Goal: Task Accomplishment & Management: Manage account settings

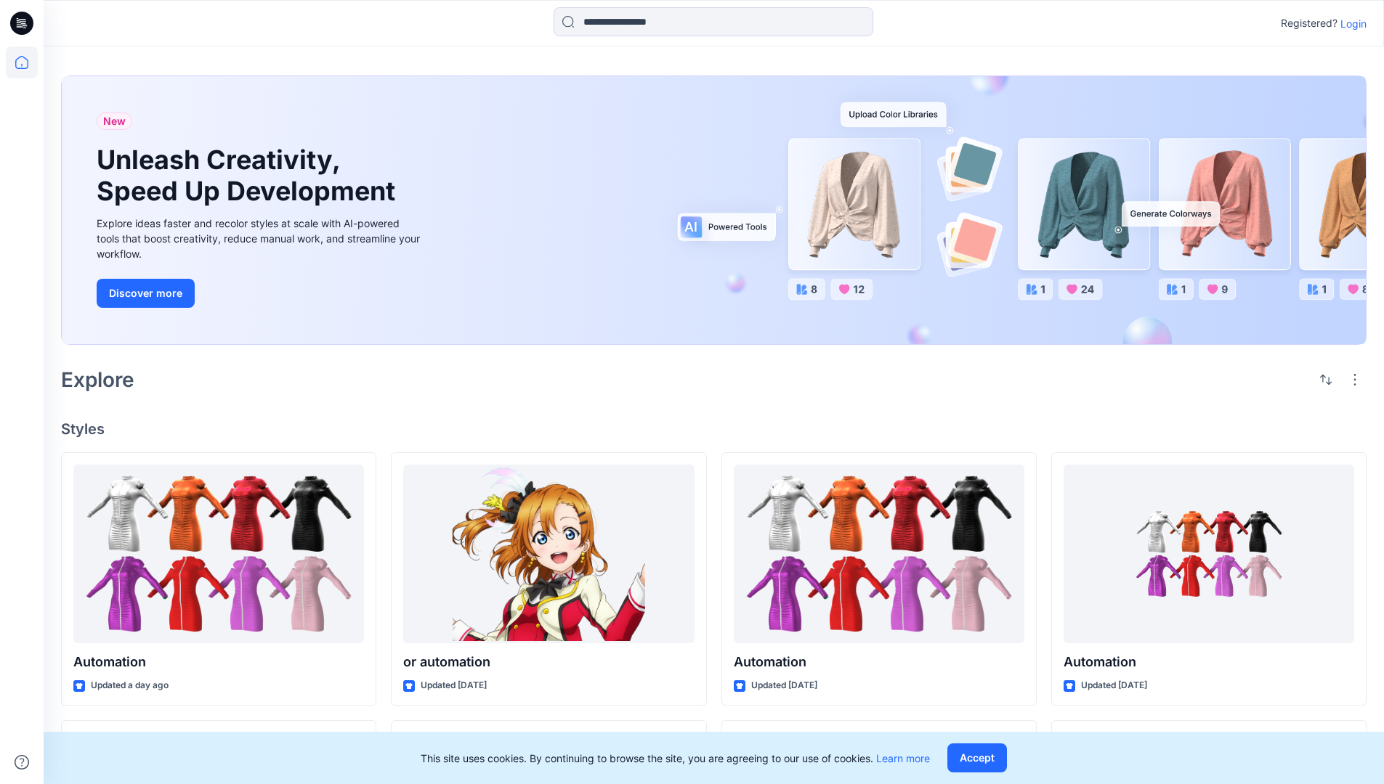
click at [1350, 23] on p "Login" at bounding box center [1353, 23] width 26 height 15
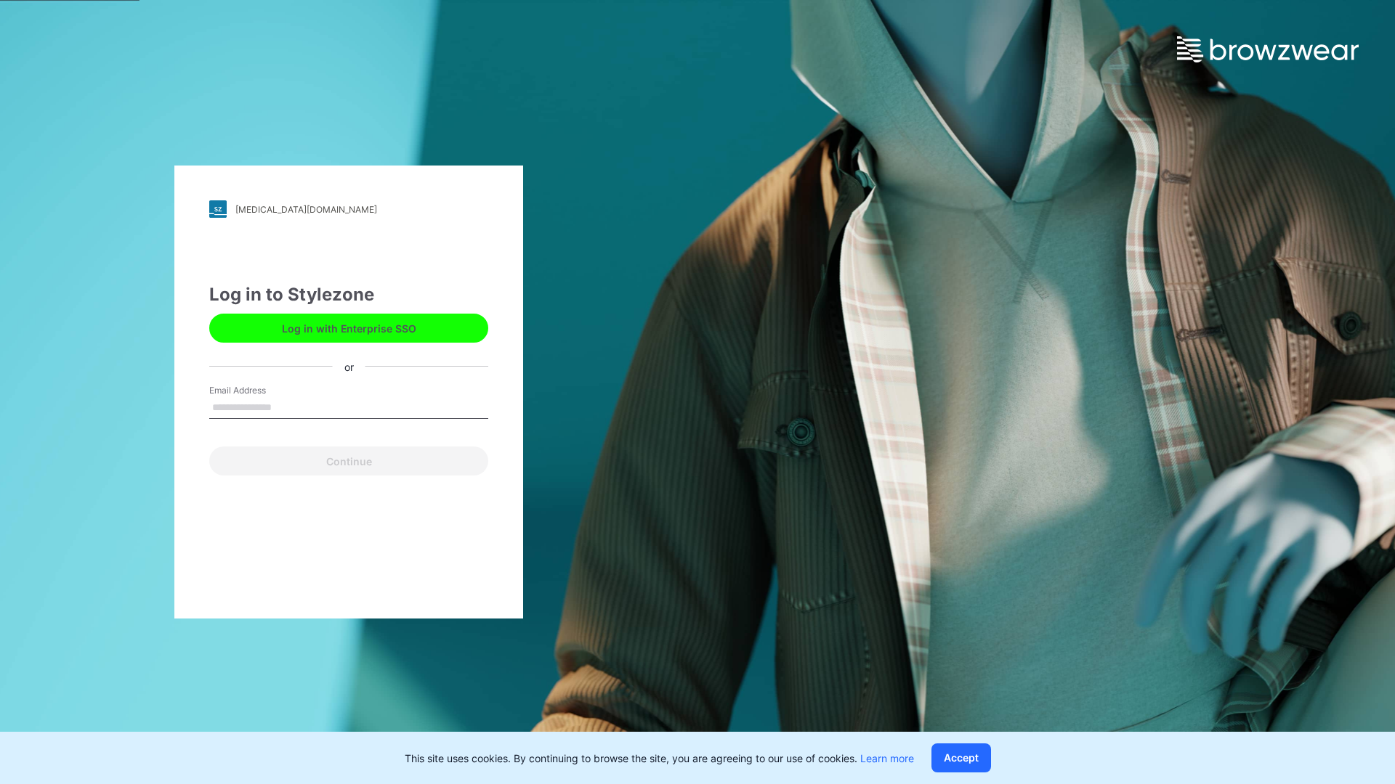
click at [287, 407] on input "Email Address" at bounding box center [348, 408] width 279 height 22
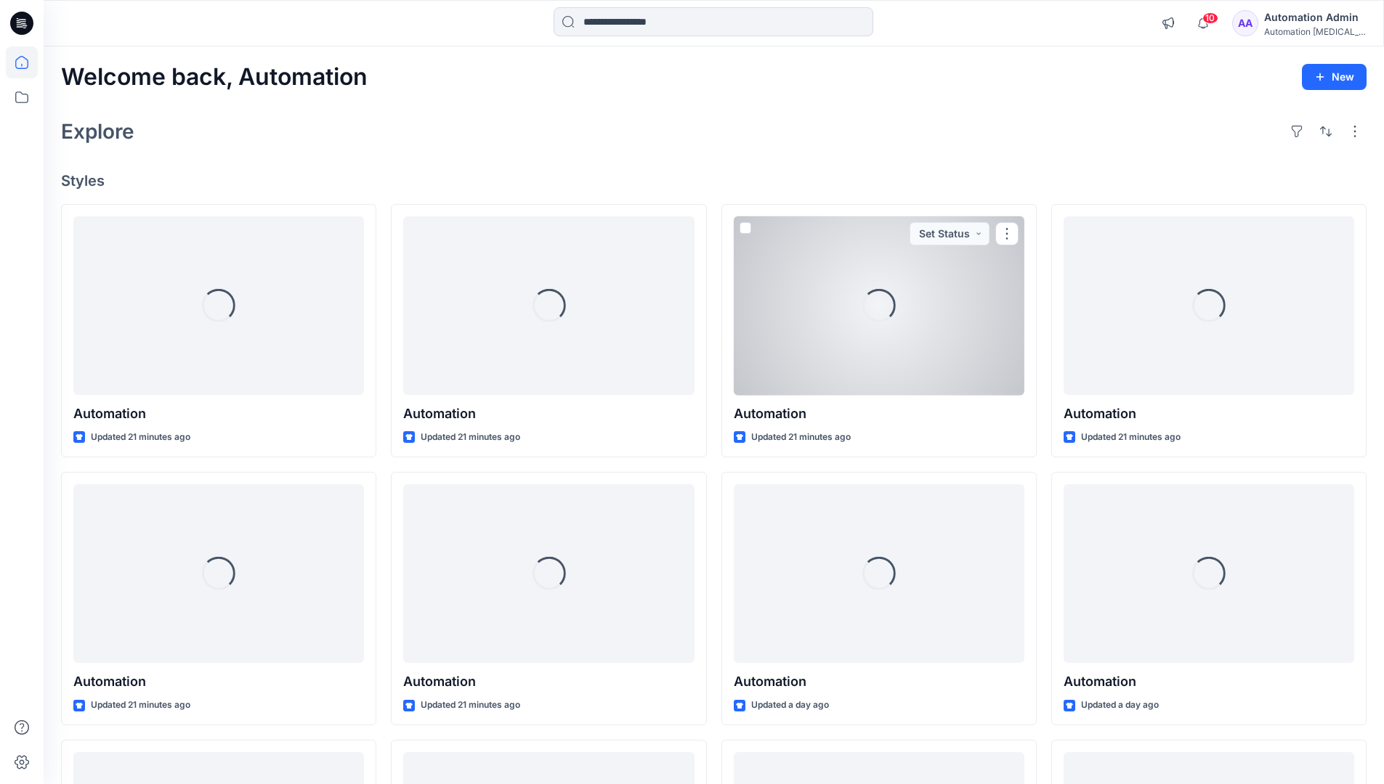
click at [28, 62] on icon at bounding box center [21, 62] width 13 height 13
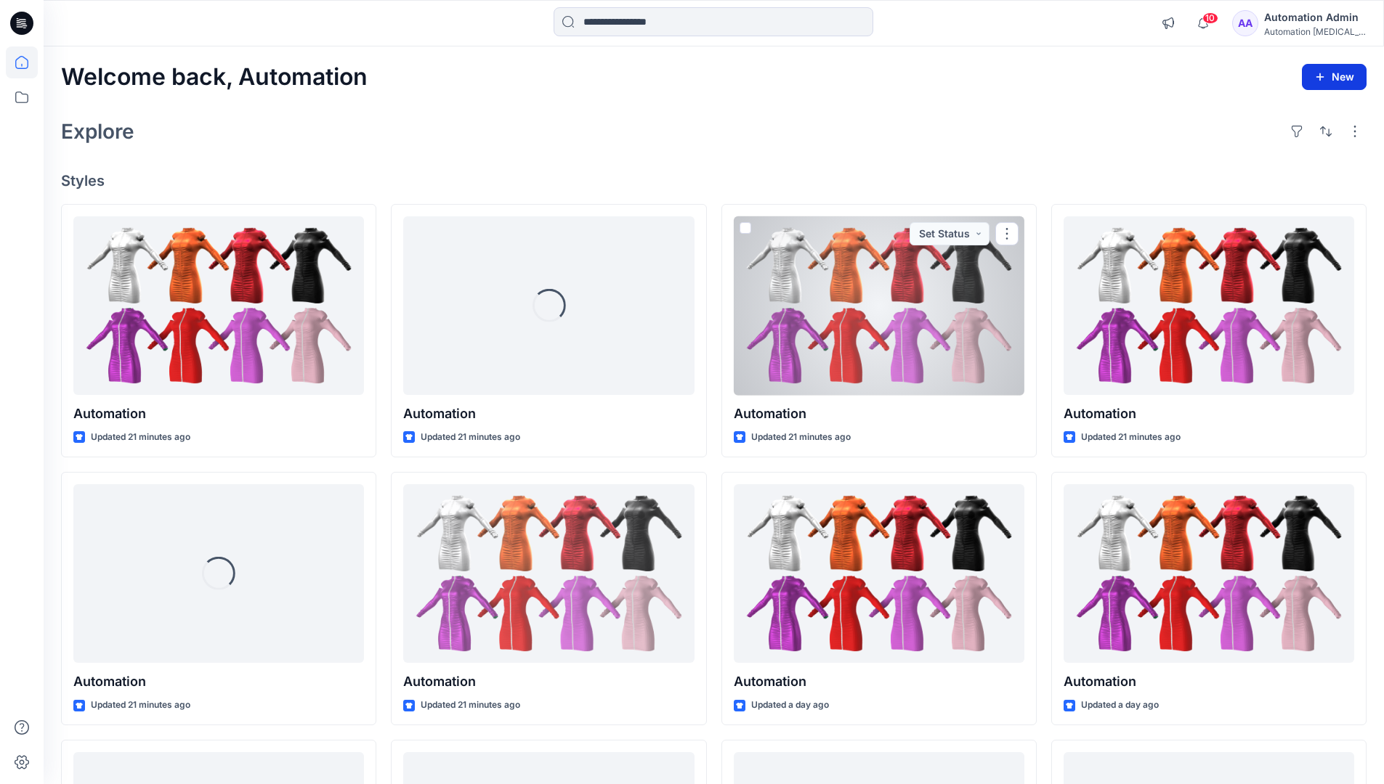
click at [1337, 76] on button "New" at bounding box center [1334, 77] width 65 height 26
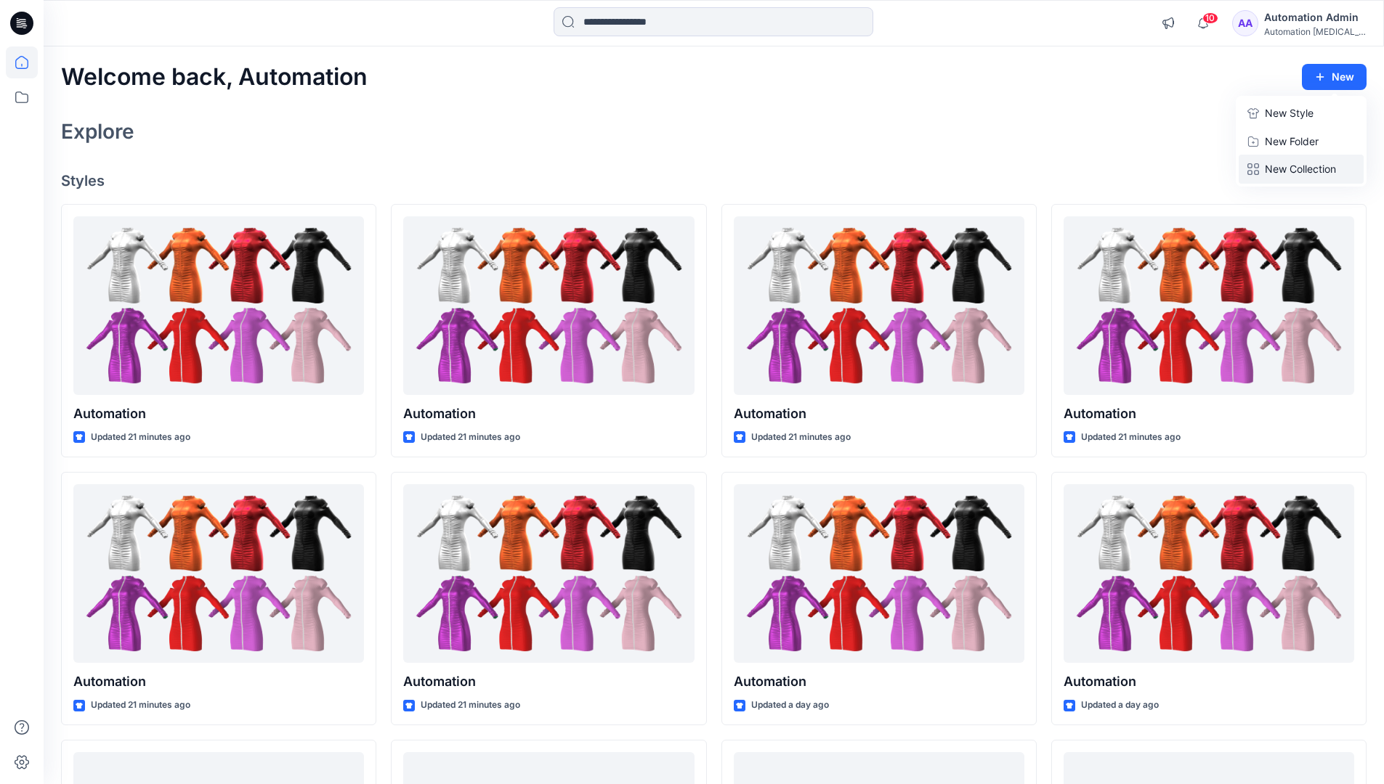
click at [1305, 165] on p "New Collection" at bounding box center [1300, 169] width 71 height 17
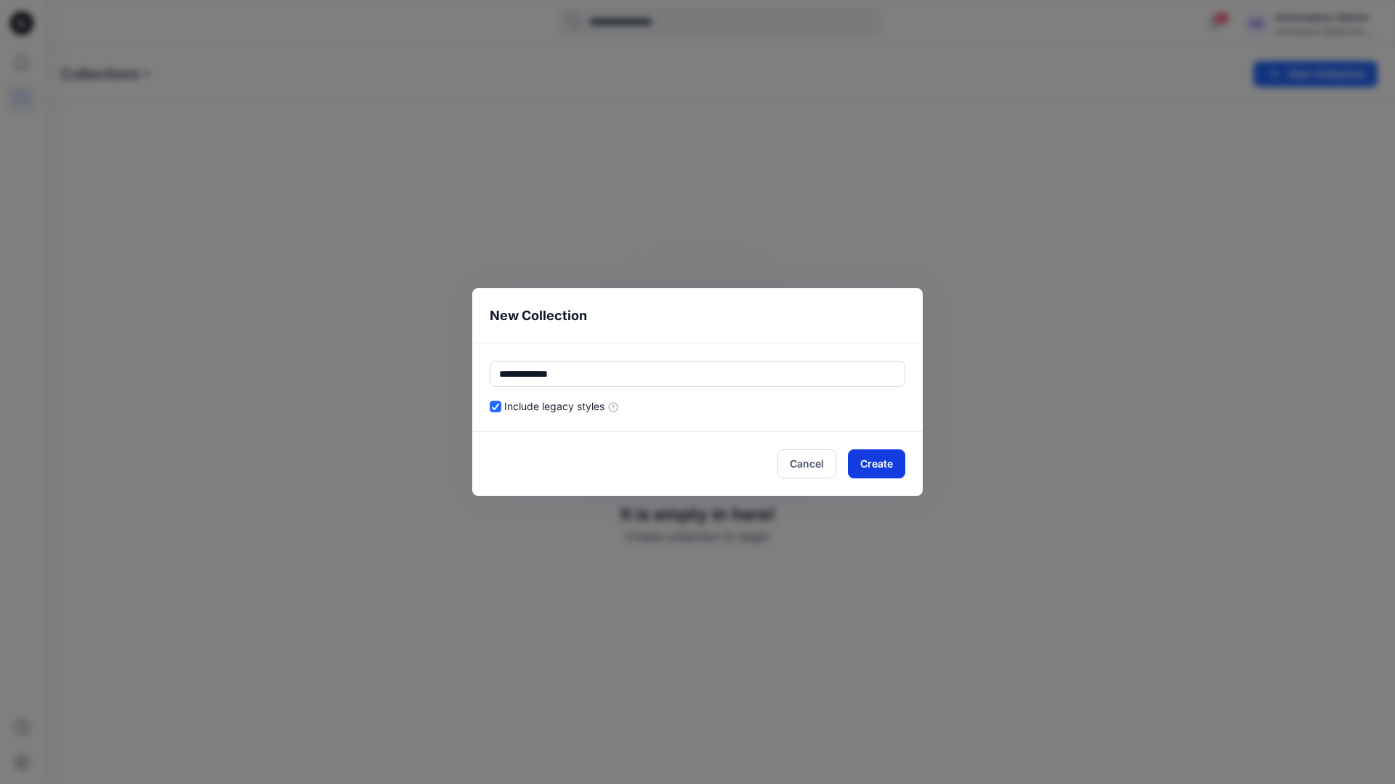
type input "**********"
click at [888, 461] on button "Create" at bounding box center [876, 464] width 57 height 29
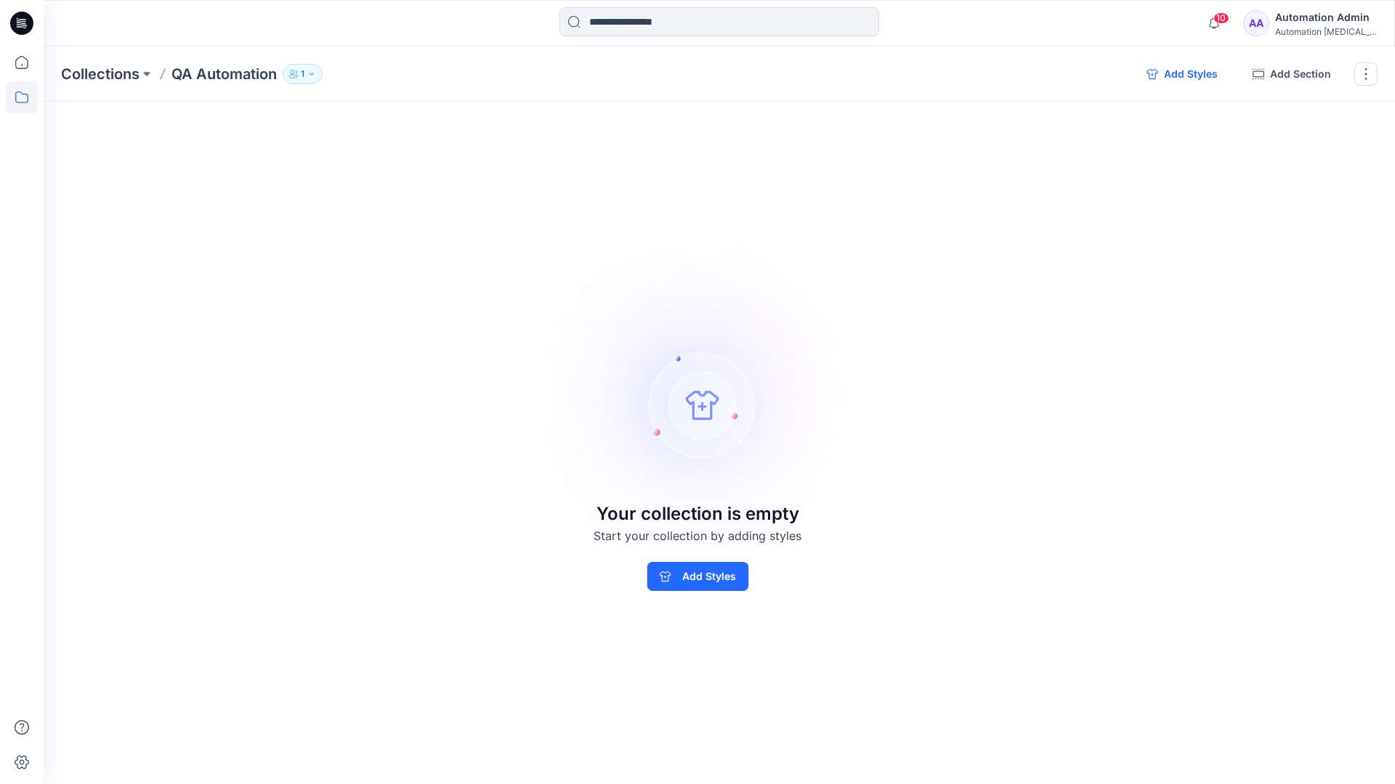
click at [1185, 76] on button "Add Styles" at bounding box center [1182, 73] width 94 height 23
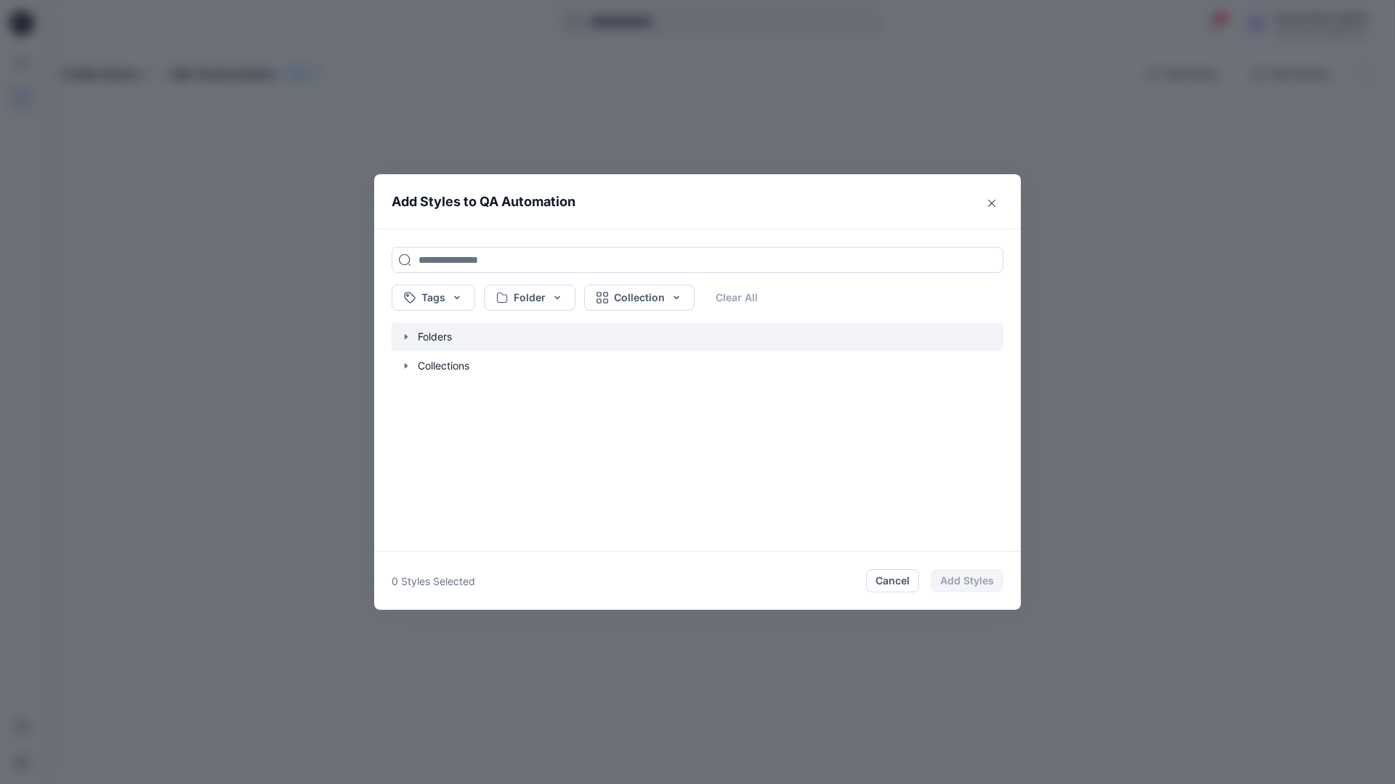
click at [405, 336] on icon "button" at bounding box center [406, 336] width 3 height 5
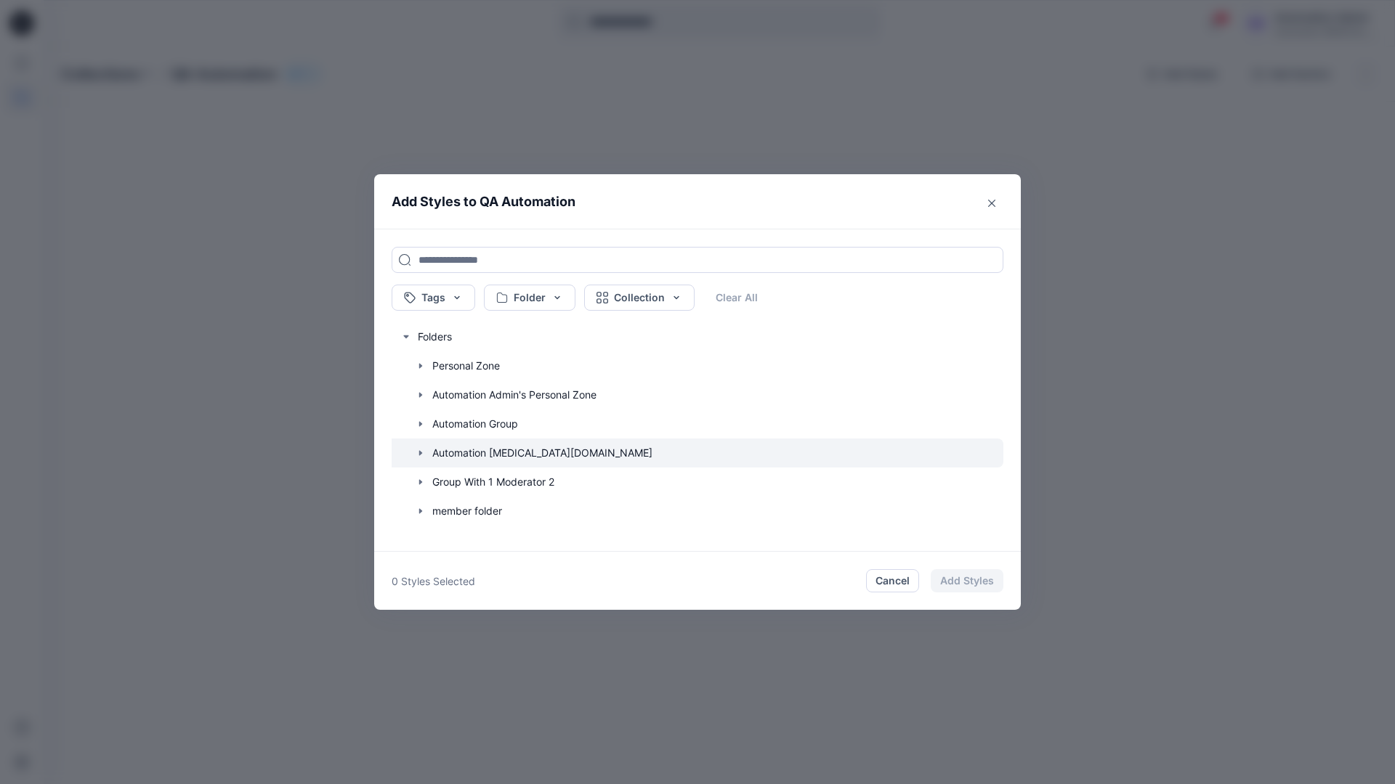
click at [419, 451] on icon "button" at bounding box center [420, 452] width 3 height 5
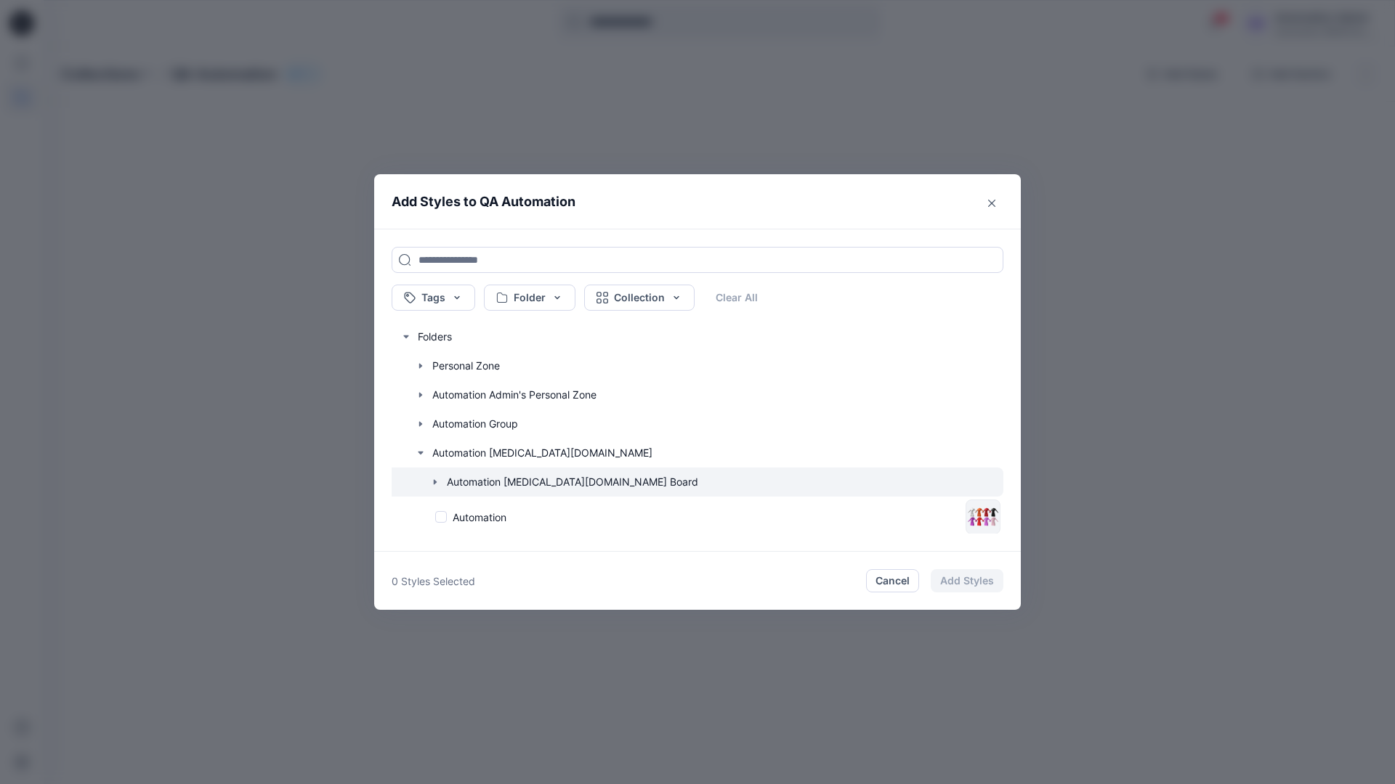
click at [435, 482] on icon "button" at bounding box center [435, 481] width 3 height 5
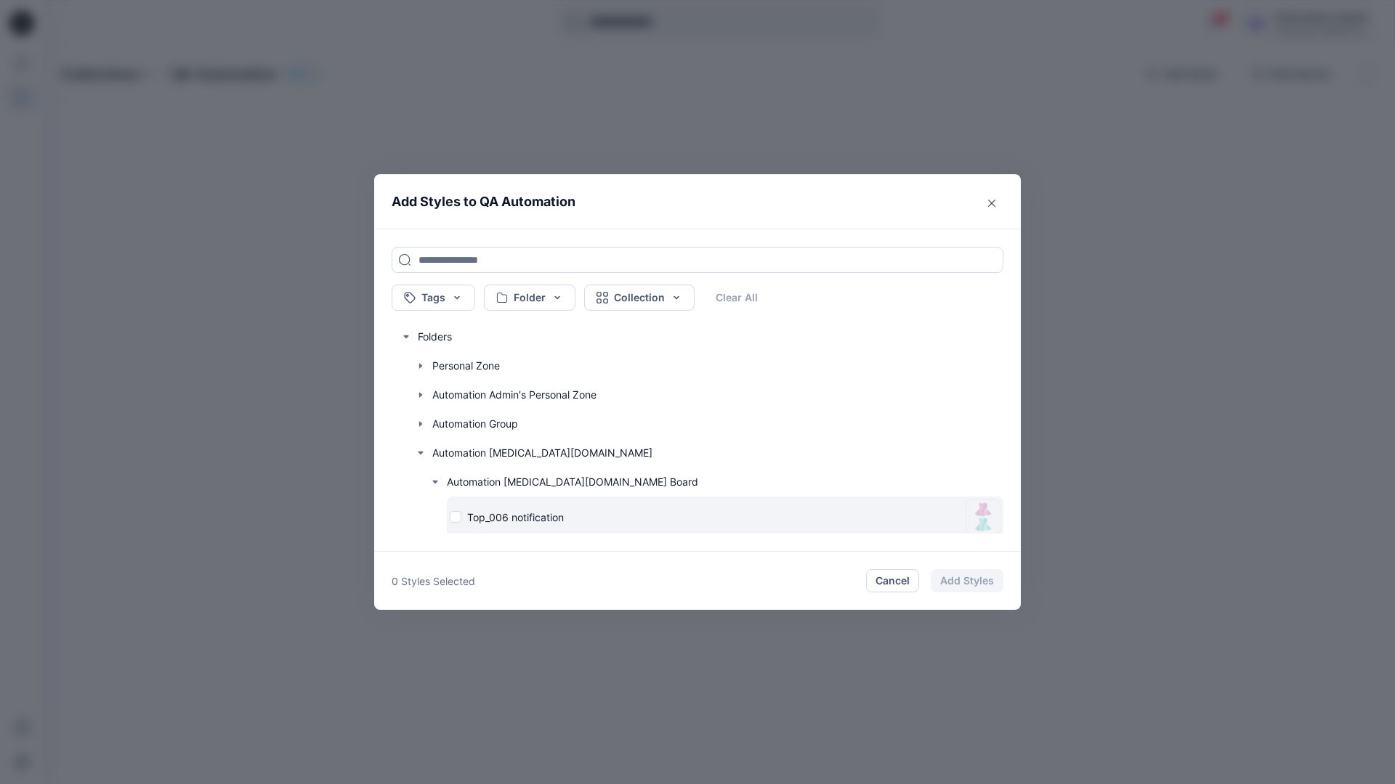
click at [457, 518] on div "Top_006 notification" at bounding box center [705, 517] width 510 height 15
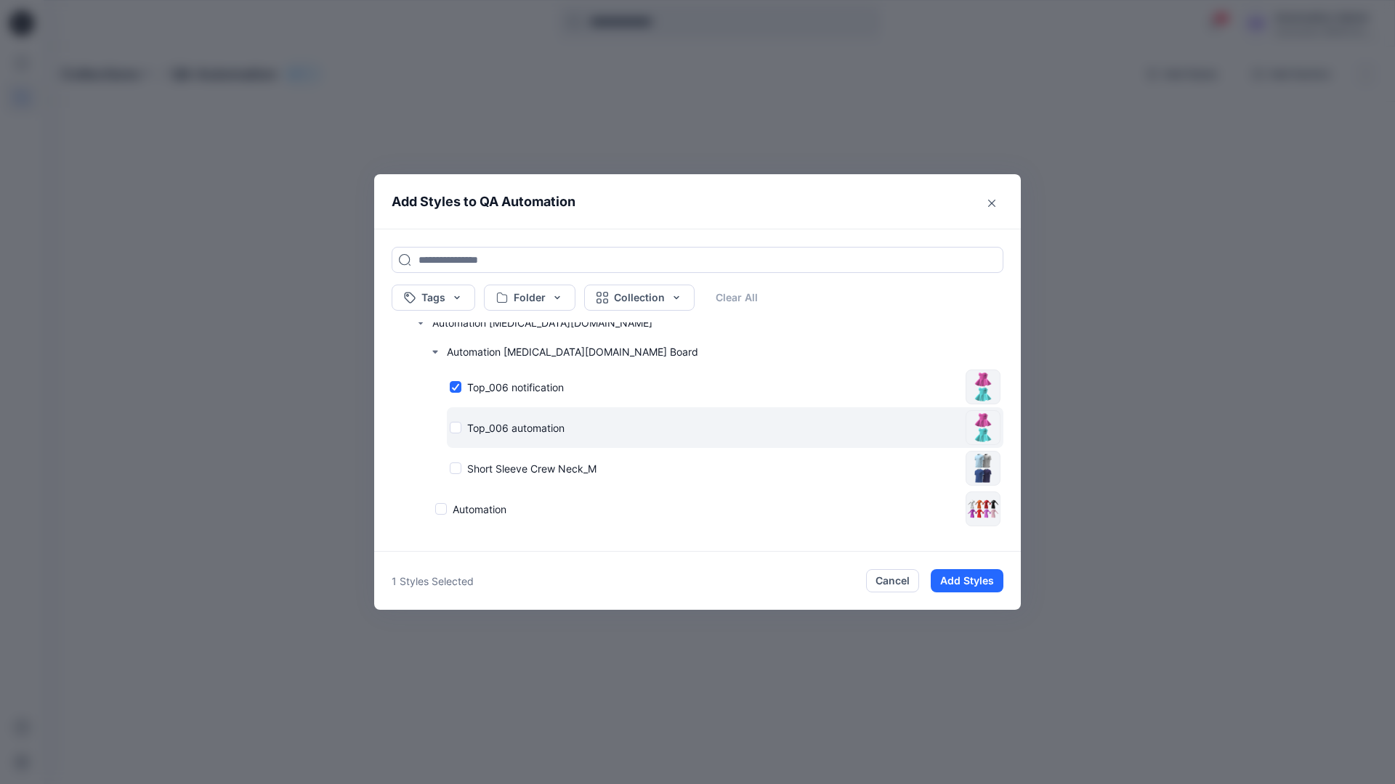
click at [455, 429] on div "Top_006 automation" at bounding box center [705, 428] width 510 height 15
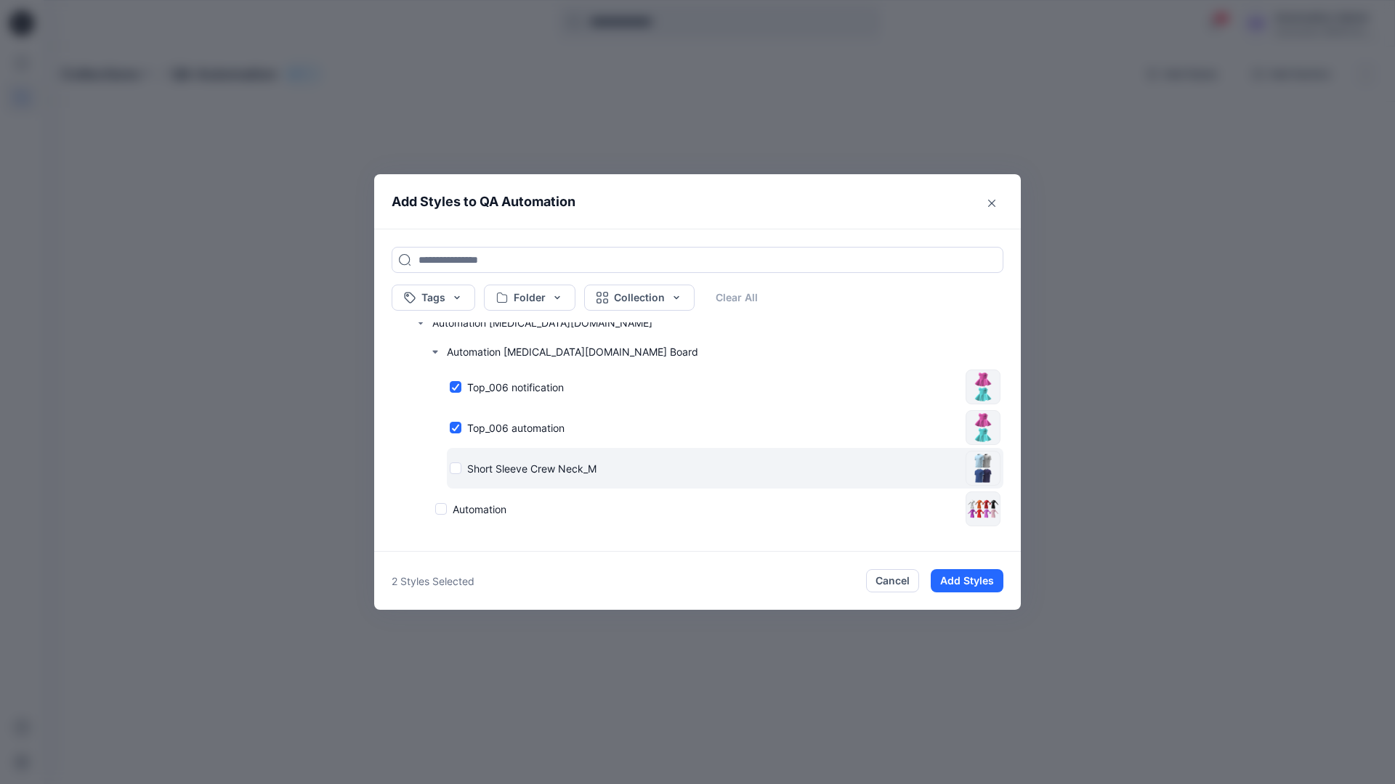
click at [458, 468] on div "Short Sleeve Crew Neck_M" at bounding box center [705, 468] width 510 height 15
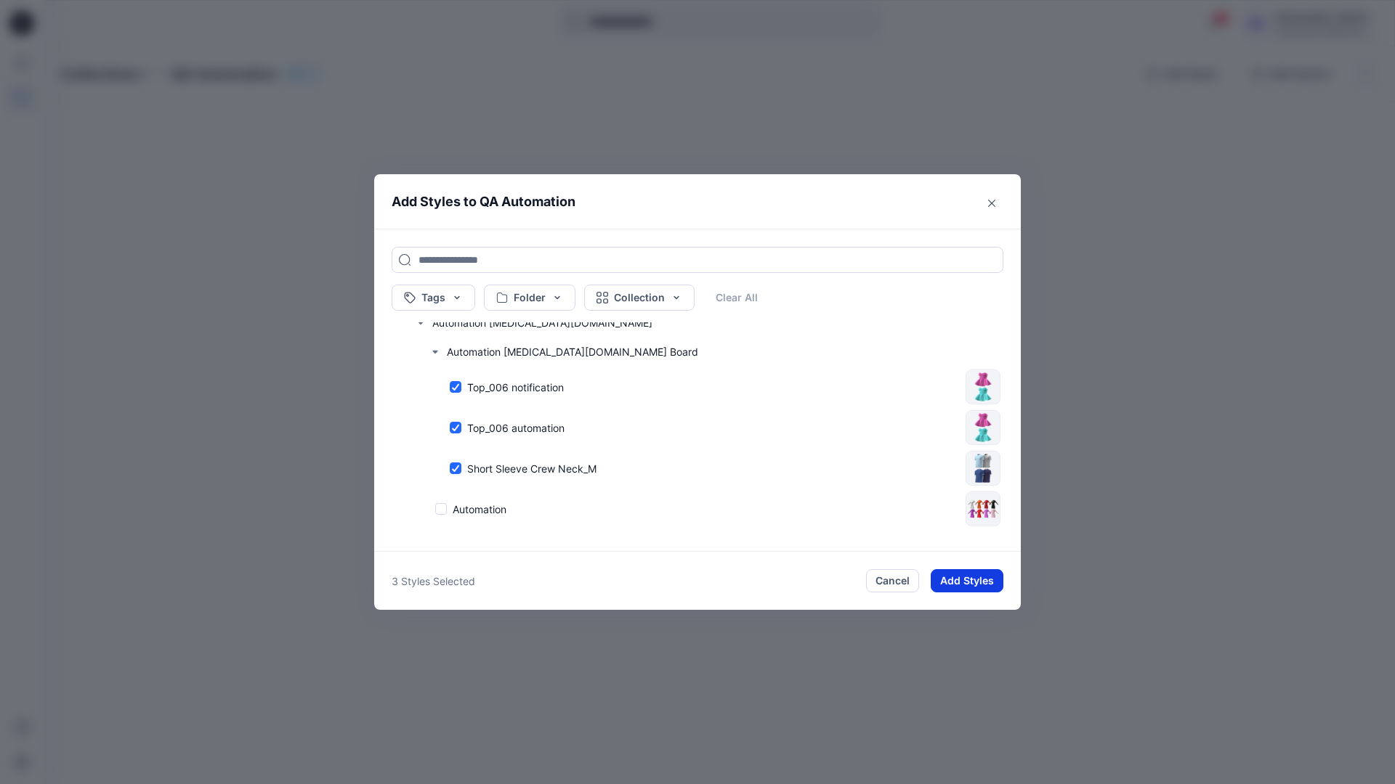
click at [970, 583] on button "Add Styles" at bounding box center [966, 580] width 73 height 23
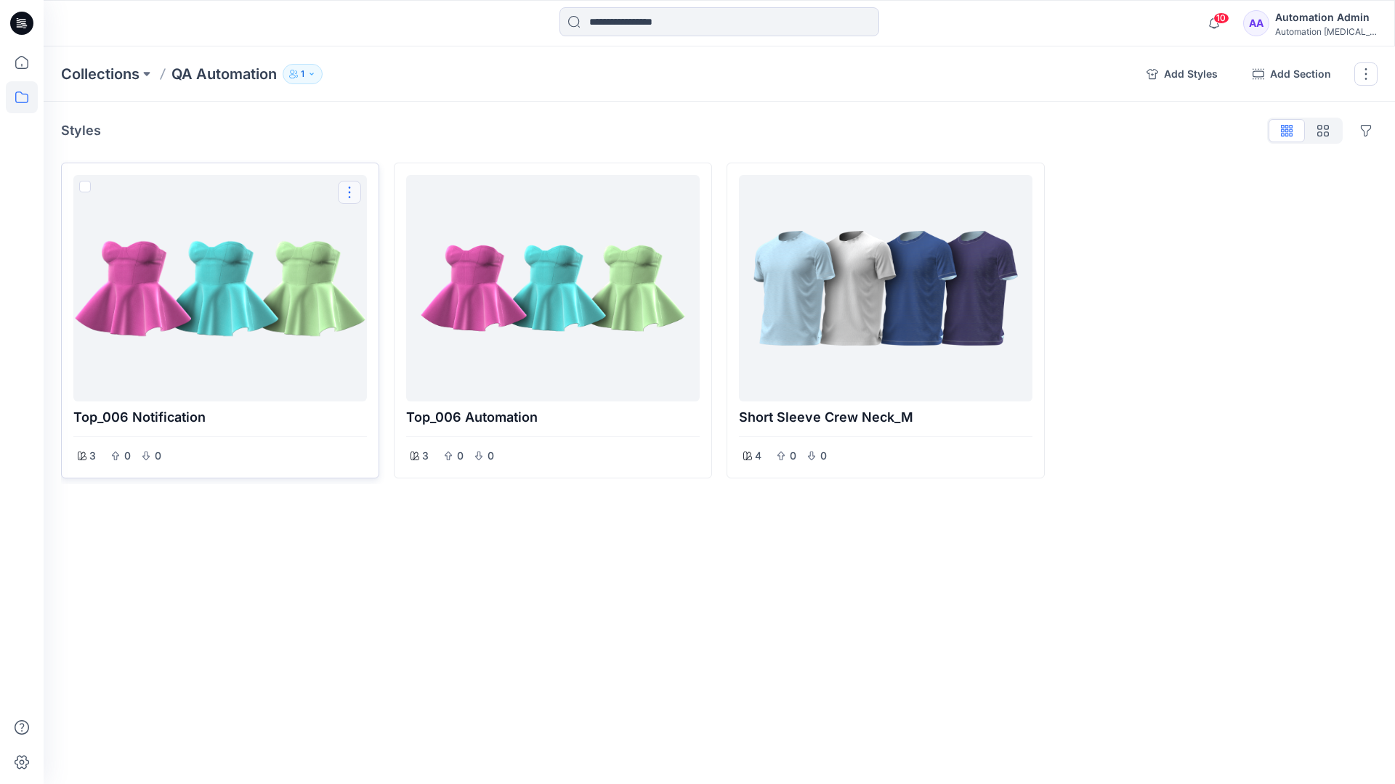
click at [351, 193] on button "Options" at bounding box center [349, 192] width 23 height 23
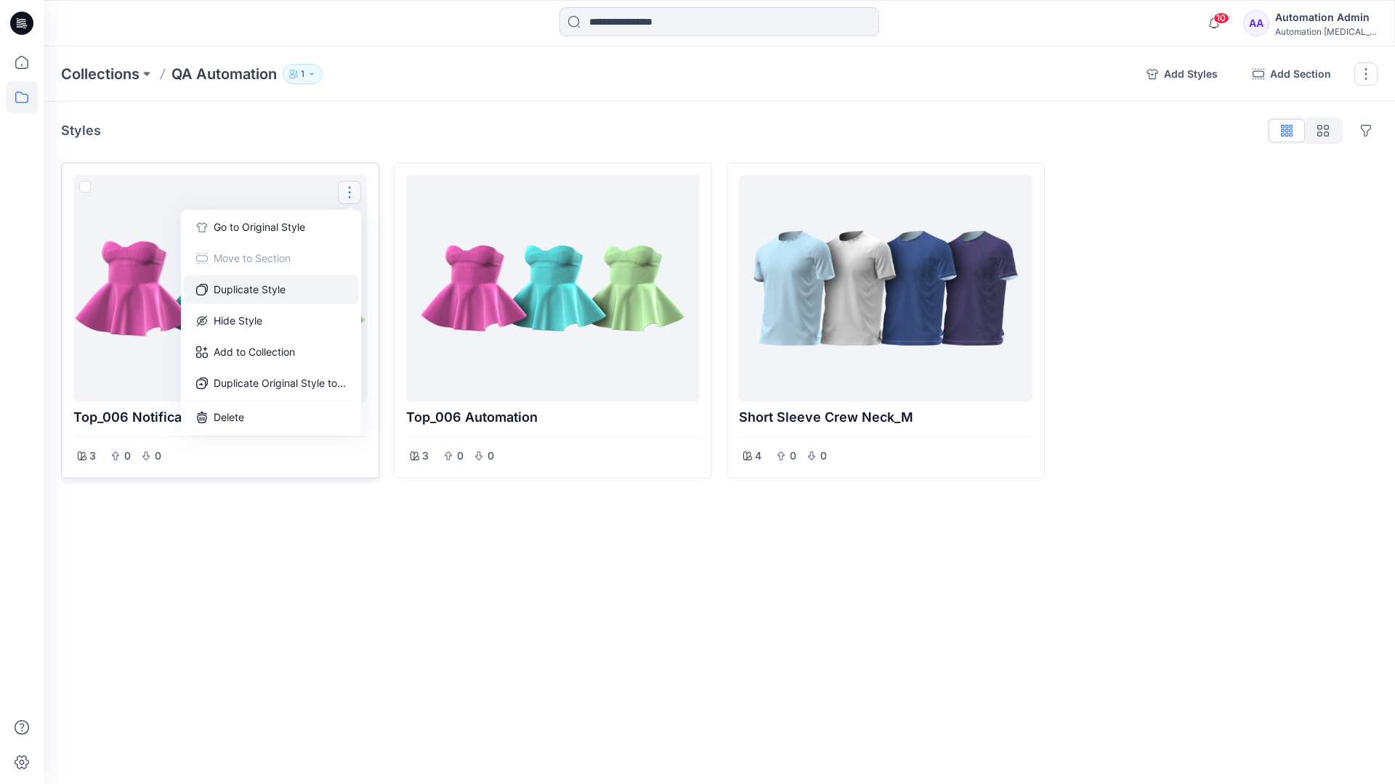
click at [272, 288] on button "Duplicate Style" at bounding box center [271, 289] width 174 height 29
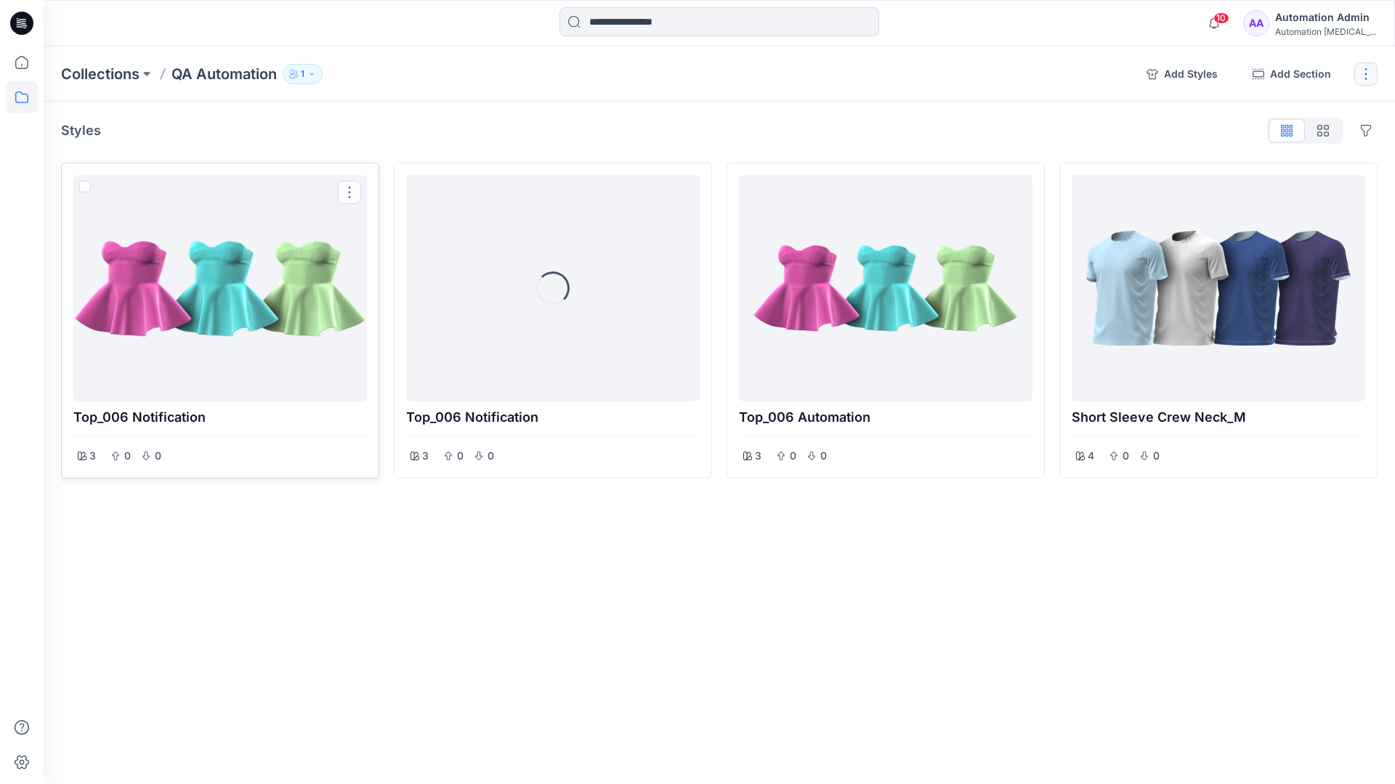
click at [1366, 78] on button "button" at bounding box center [1365, 73] width 23 height 23
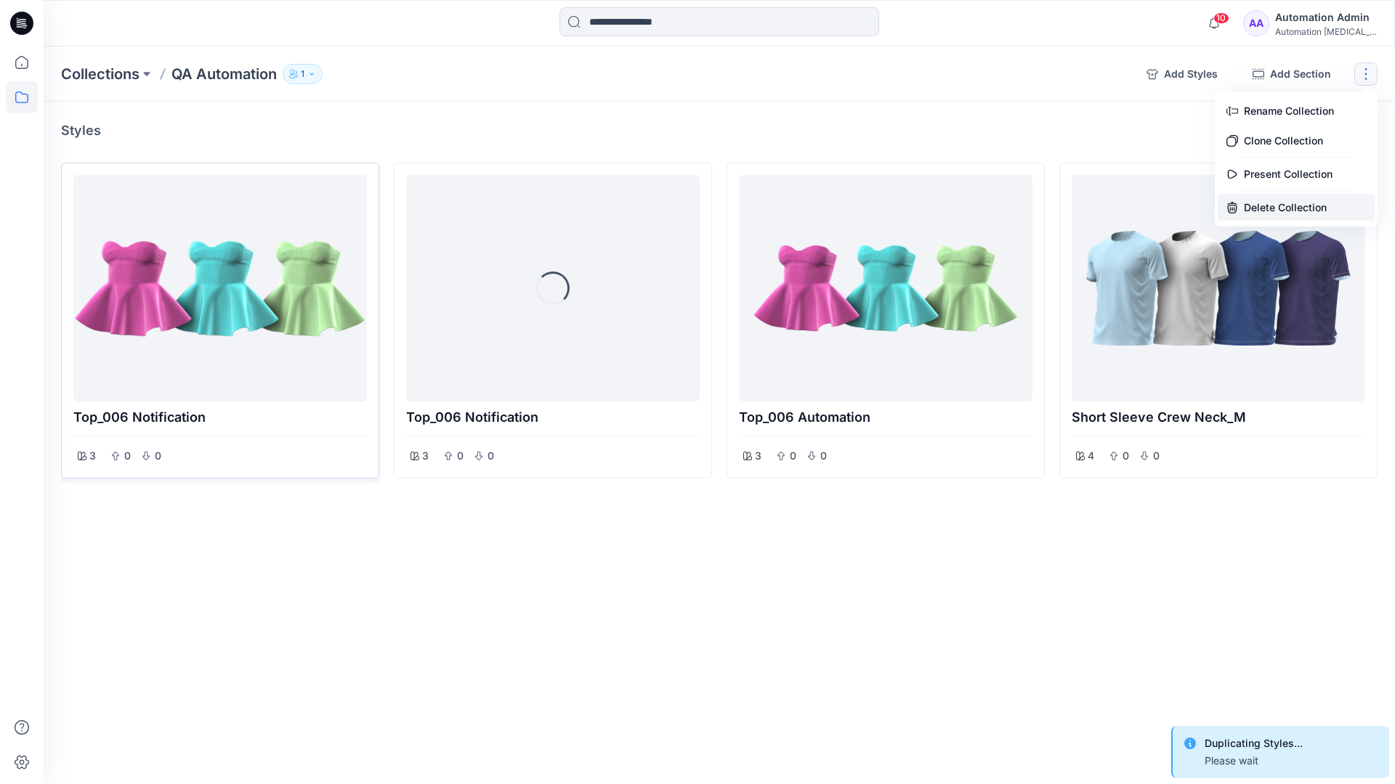
click at [1281, 202] on button "Delete Collection" at bounding box center [1295, 207] width 157 height 27
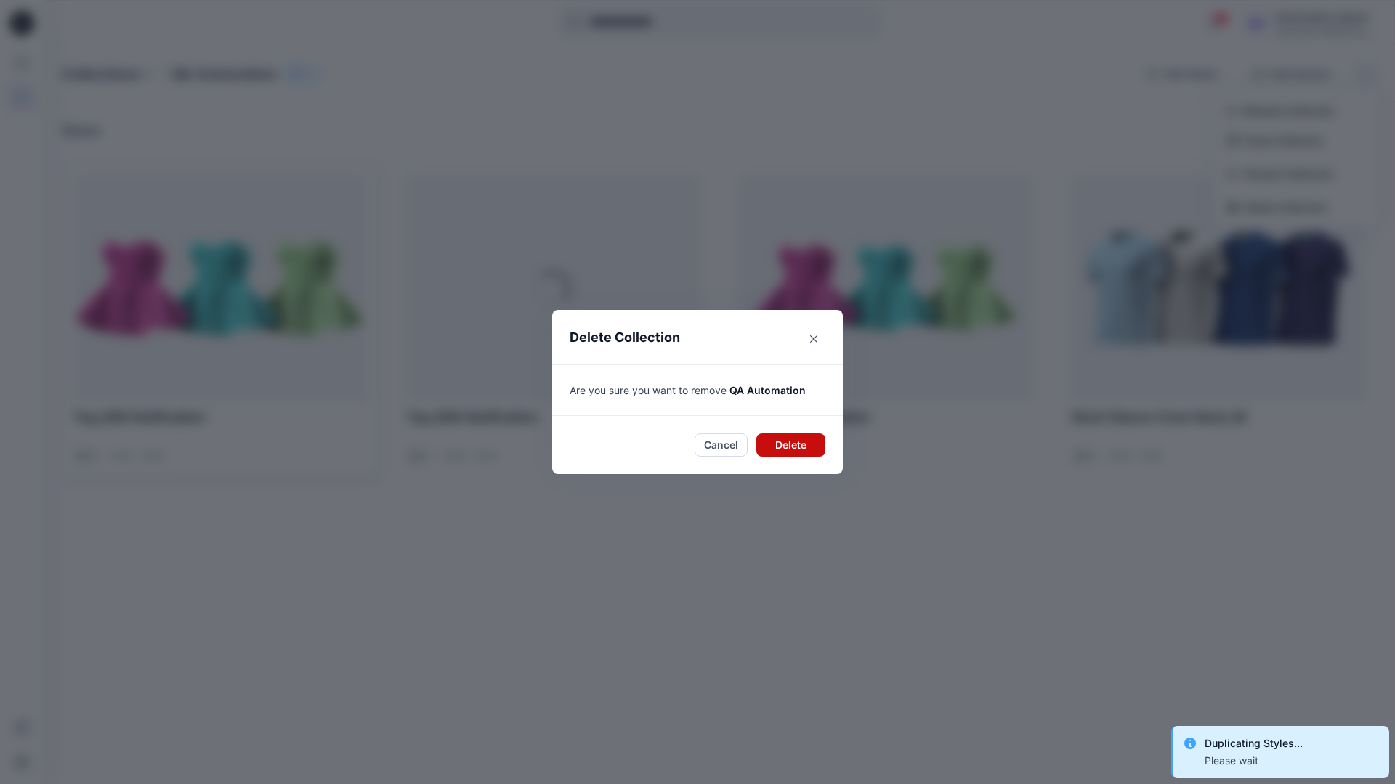
click at [793, 443] on button "Delete" at bounding box center [790, 445] width 69 height 23
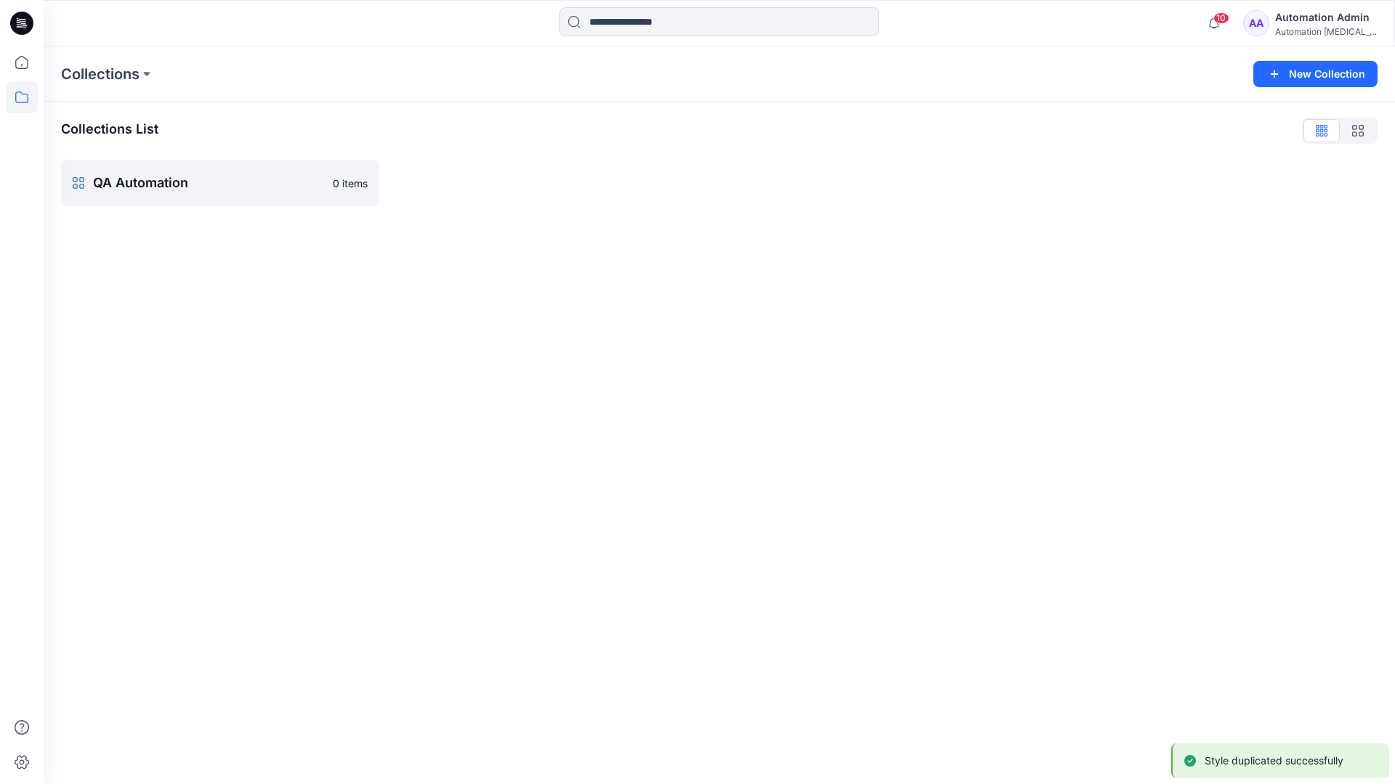
click at [1313, 16] on div "Automation Admin" at bounding box center [1326, 17] width 102 height 17
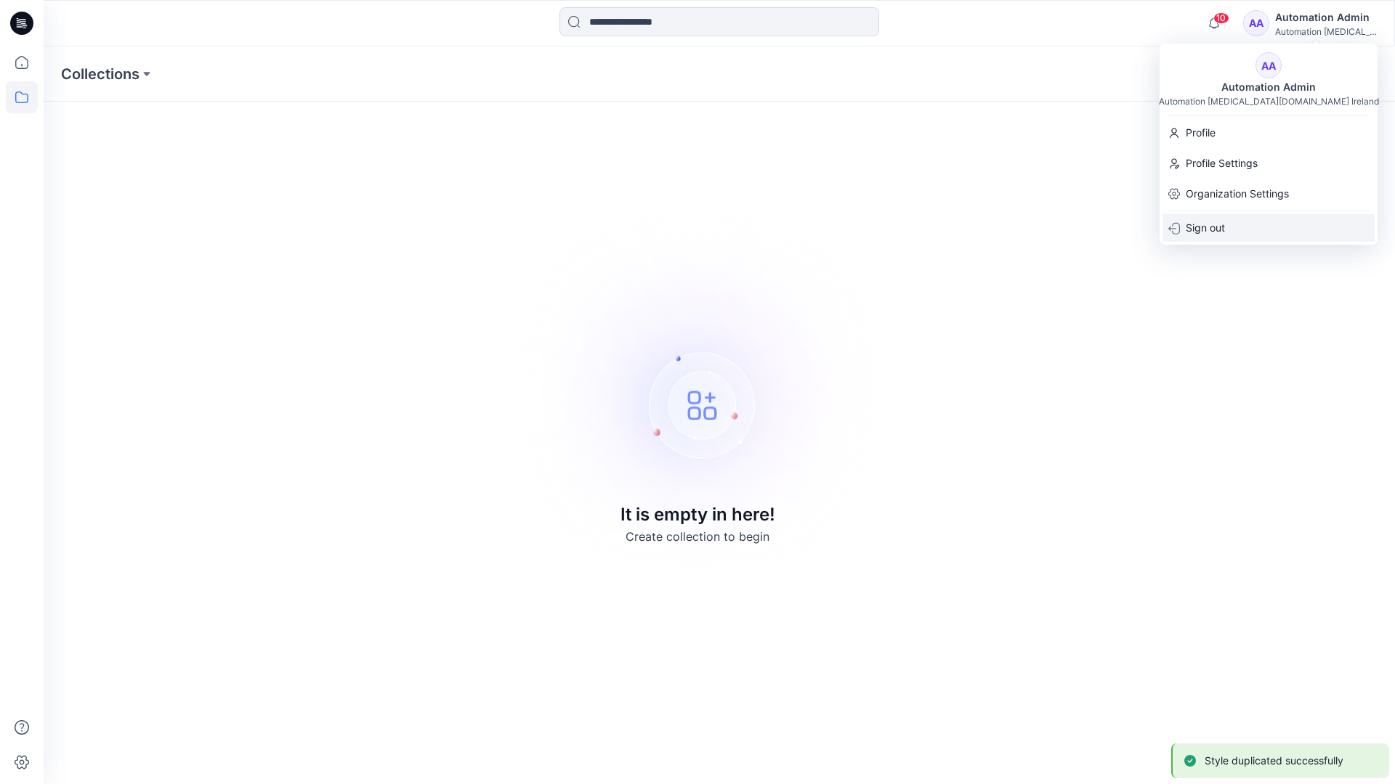
click at [1225, 227] on p "Sign out" at bounding box center [1204, 228] width 39 height 28
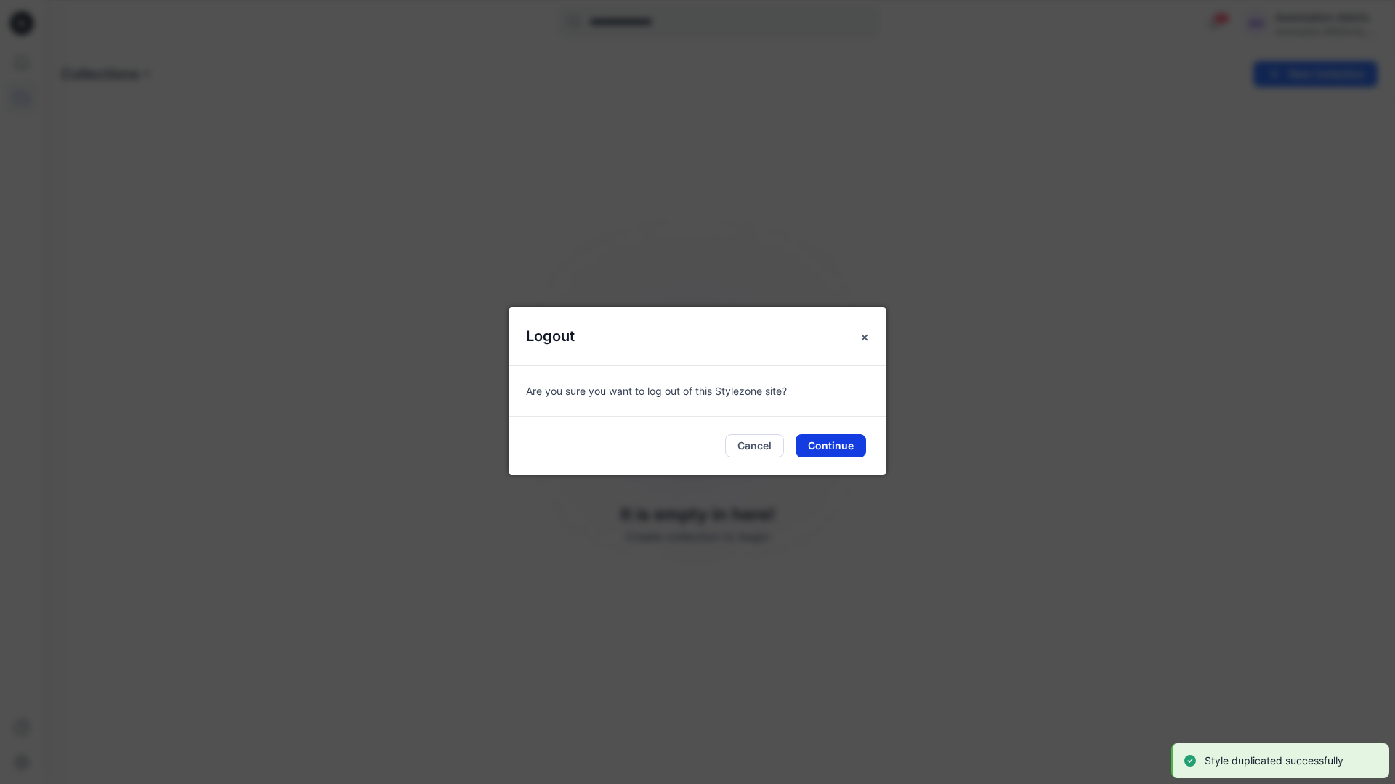
click at [836, 447] on button "Continue" at bounding box center [830, 445] width 70 height 23
